Goal: Task Accomplishment & Management: Use online tool/utility

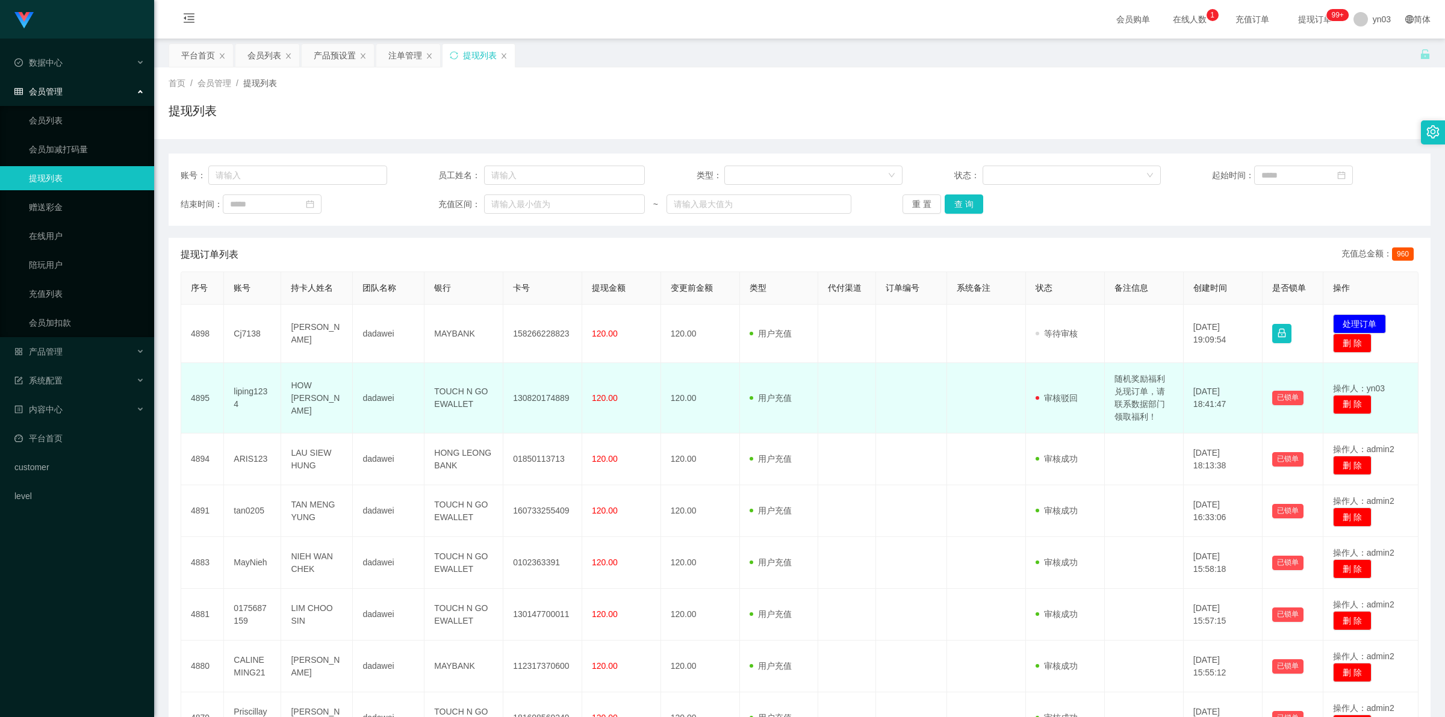
click at [1130, 386] on td "随机奖励福利兑现订单，请联系数据部门领取福利！" at bounding box center [1144, 398] width 79 height 70
copy td "随机奖励福利兑现订单，请联系数据部门领取福利！"
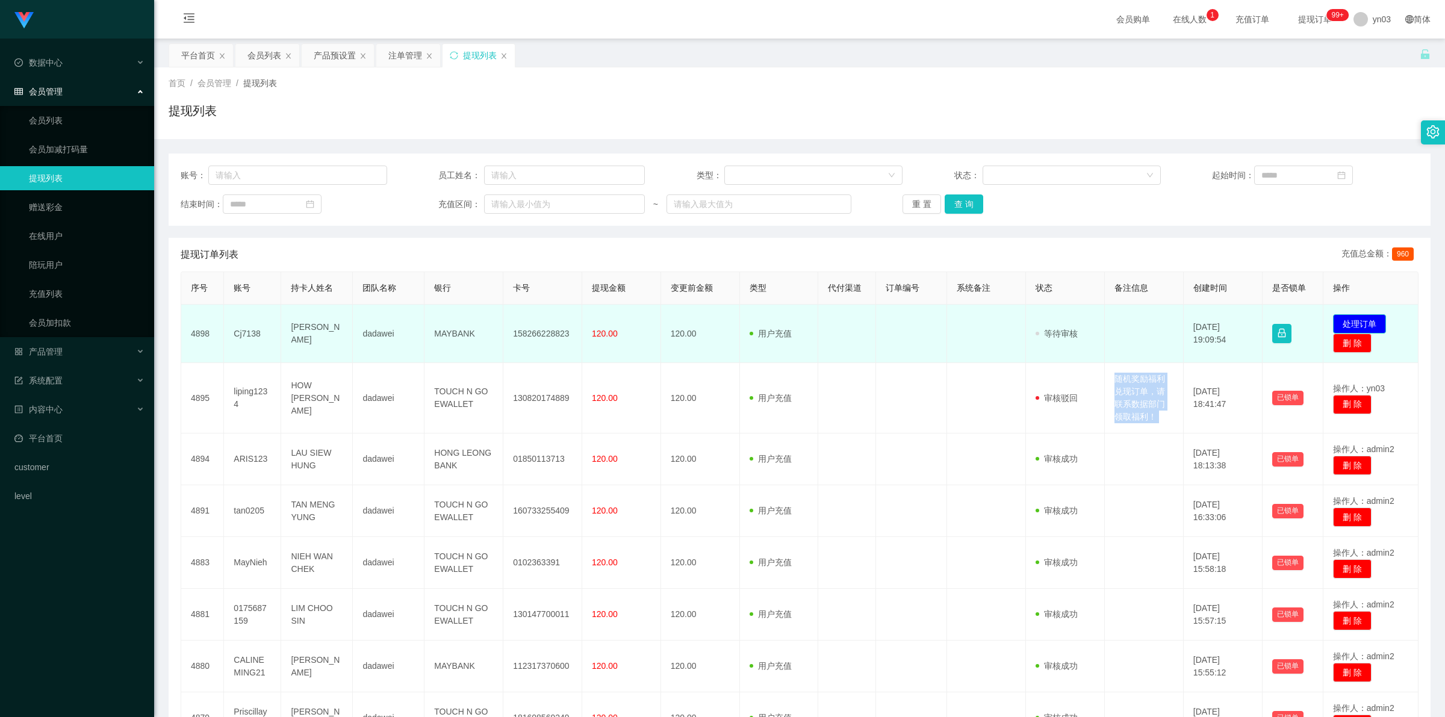
click at [1355, 320] on button "处理订单" at bounding box center [1359, 323] width 53 height 19
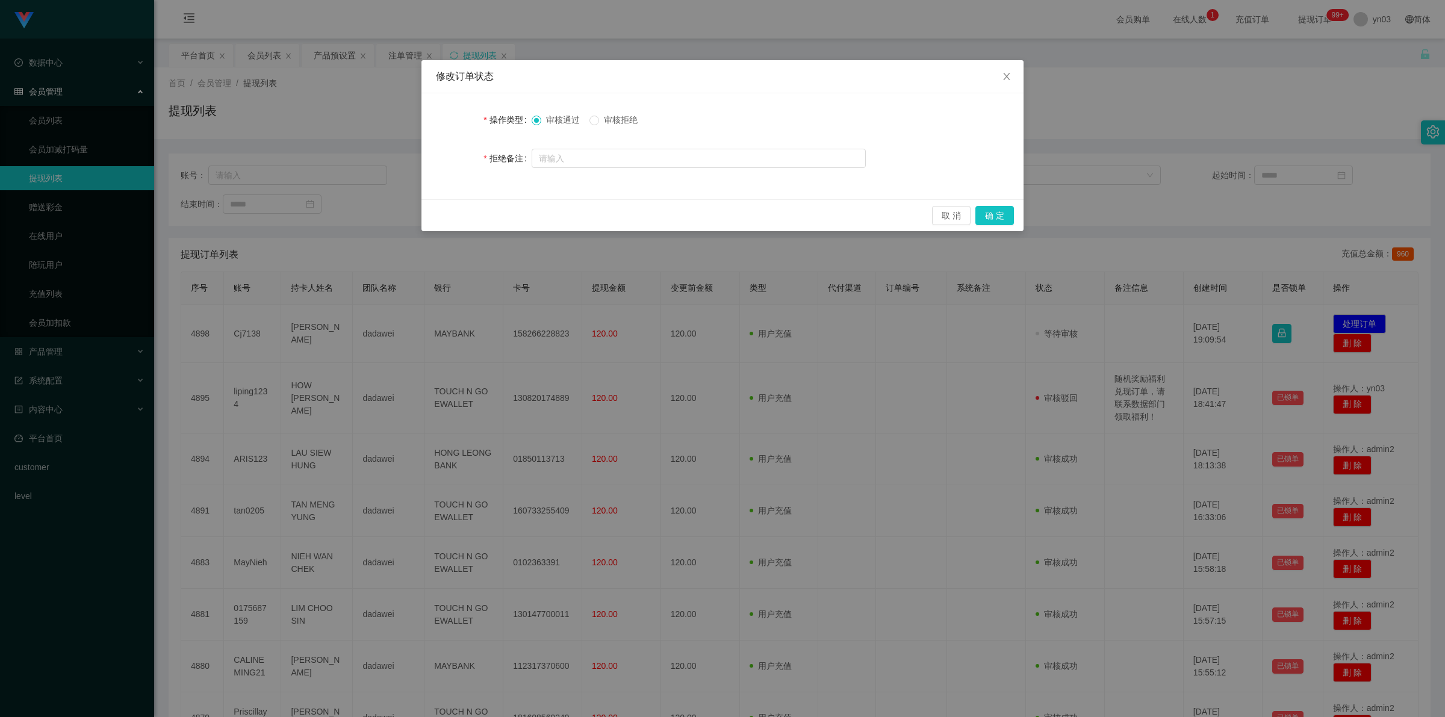
click at [609, 120] on span "审核拒绝" at bounding box center [620, 120] width 43 height 10
click at [993, 217] on button "确 定" at bounding box center [994, 215] width 39 height 19
